Goal: Check status: Check status

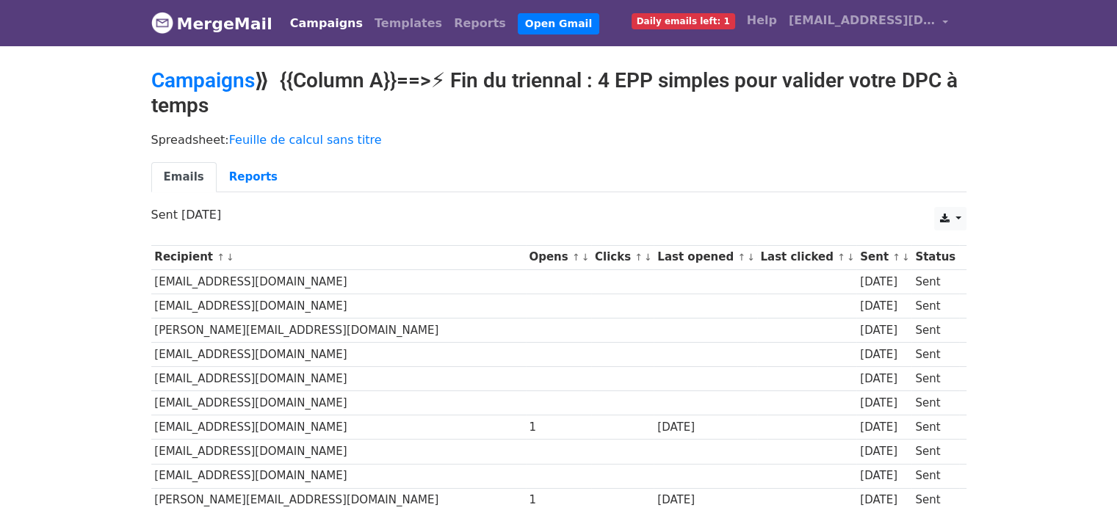
click at [230, 187] on link "Reports" at bounding box center [253, 177] width 73 height 30
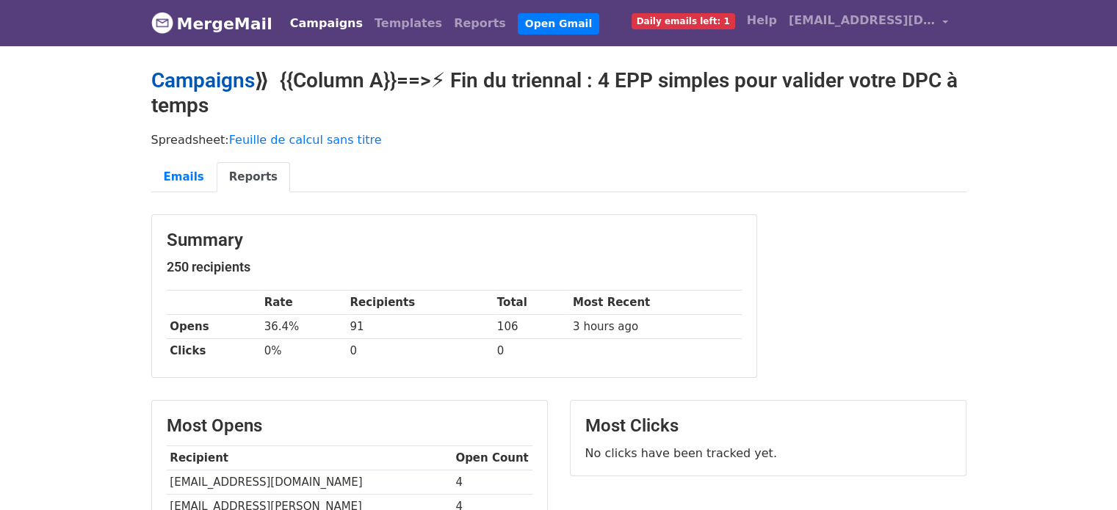
click at [223, 90] on link "Campaigns" at bounding box center [203, 80] width 104 height 24
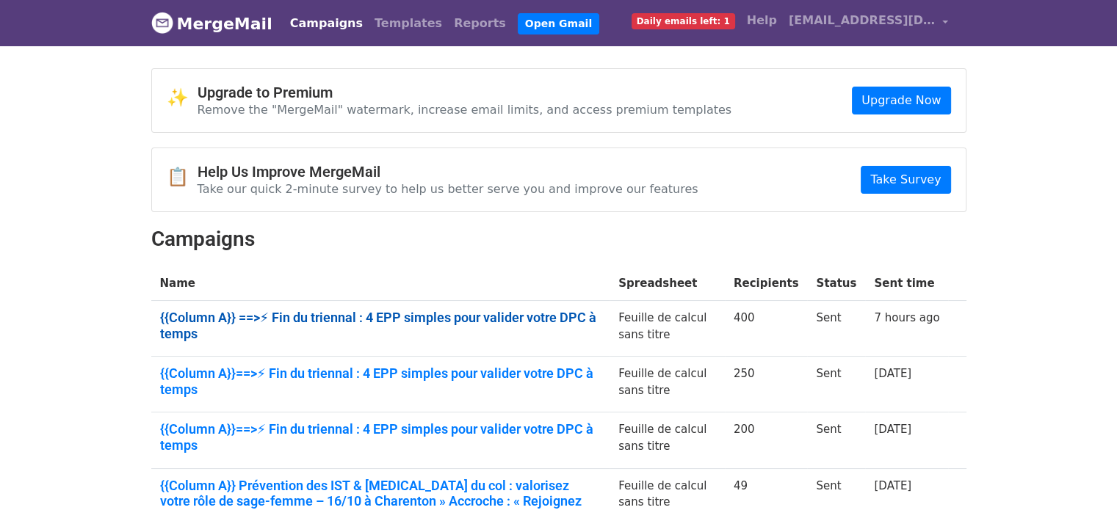
click at [226, 314] on link "{{Column A}} ==>⚡ Fin du triennal : 4 EPP simples pour valider votre DPC à temps" at bounding box center [380, 326] width 441 height 32
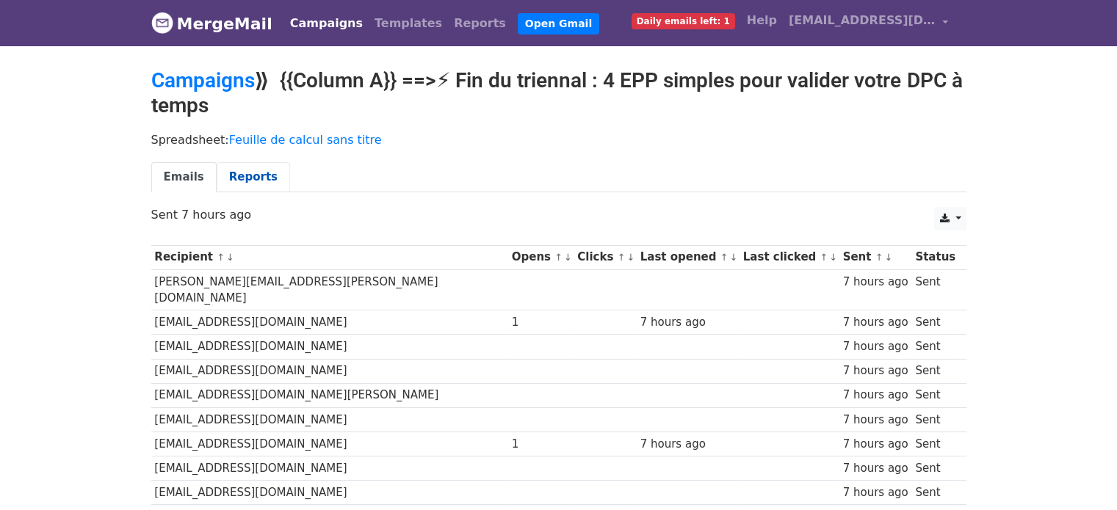
click at [230, 184] on link "Reports" at bounding box center [253, 177] width 73 height 30
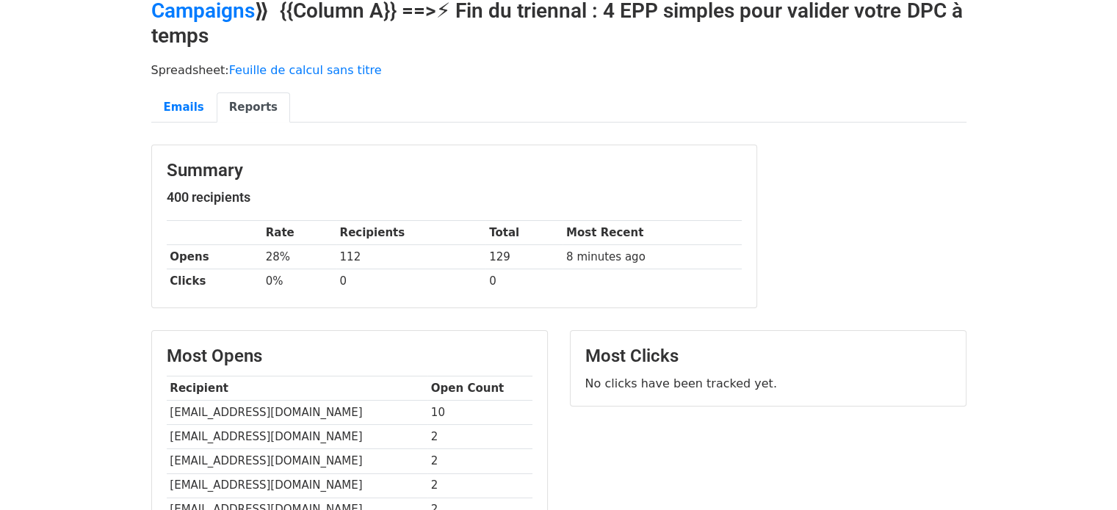
scroll to position [131, 0]
